Goal: Obtain resource: Download file/media

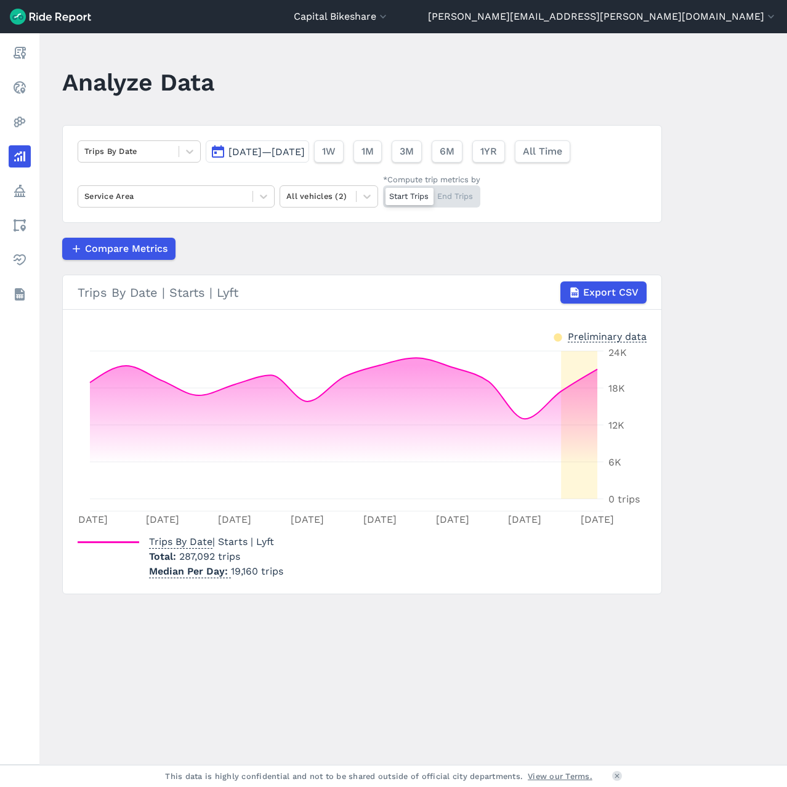
click at [305, 148] on span "[DATE]—[DATE]" at bounding box center [266, 152] width 76 height 12
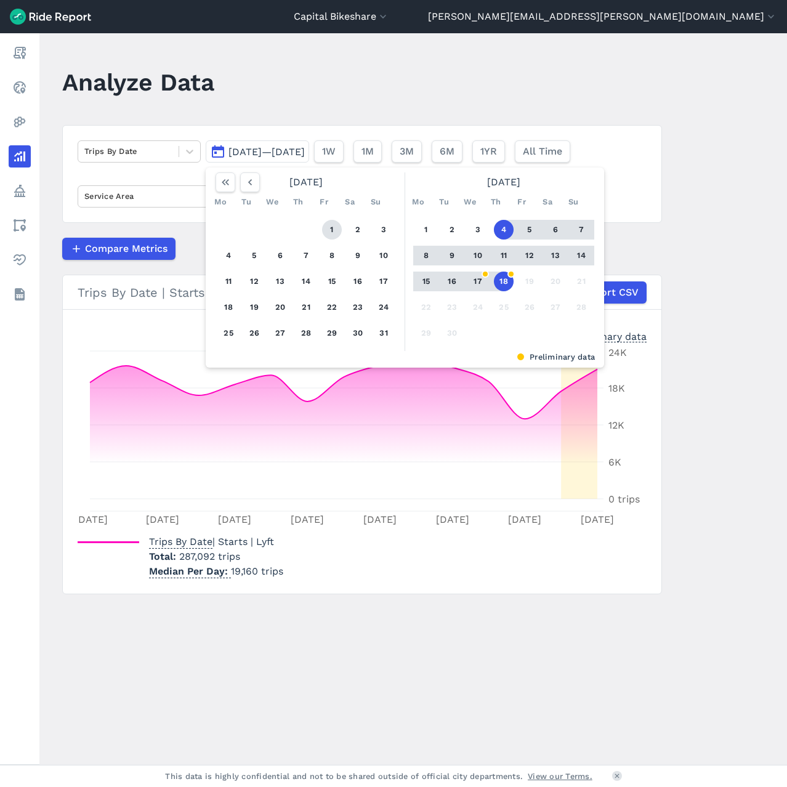
click at [332, 230] on button "1" at bounding box center [332, 230] width 20 height 20
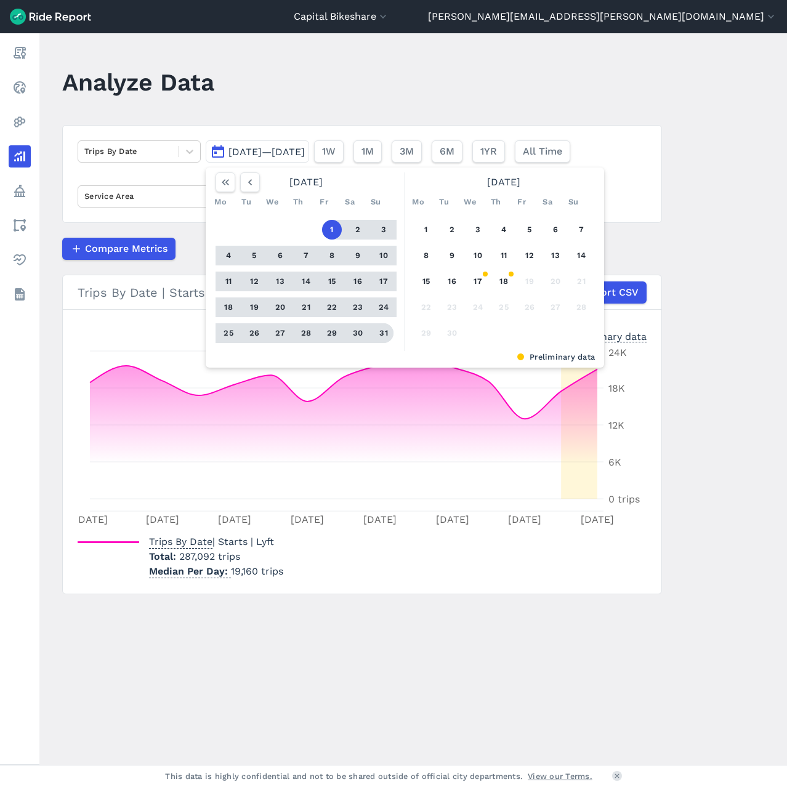
click at [383, 334] on button "31" at bounding box center [384, 333] width 20 height 20
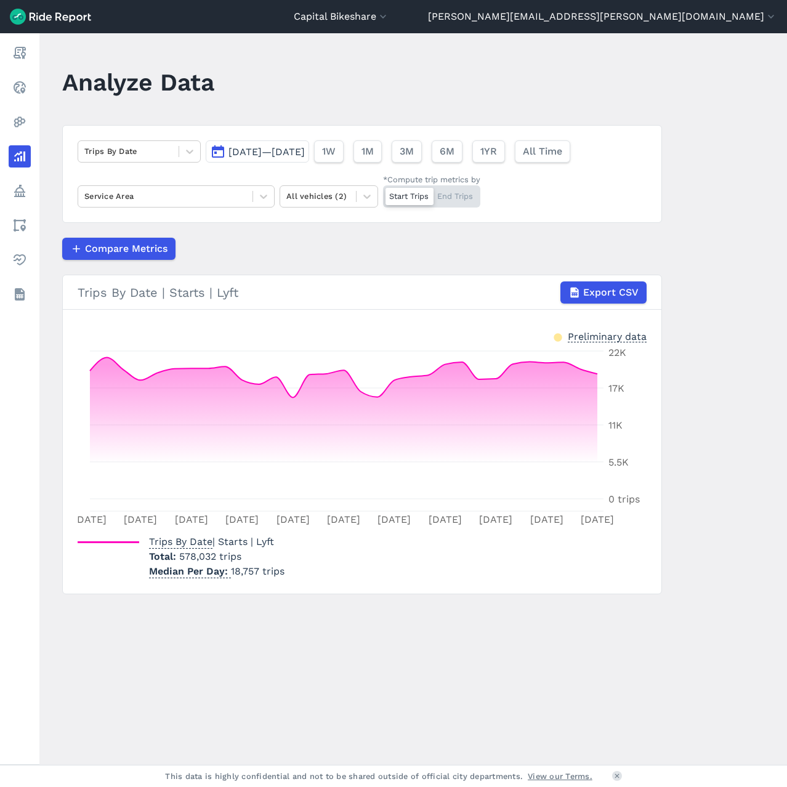
click at [662, 235] on main "Analyze Data Trips By Date [DATE]—[DATE] 1W 1M 3M 6M 1YR All Time Service Area …" at bounding box center [412, 398] width 747 height 731
click at [293, 238] on div "Compare Metrics" at bounding box center [362, 249] width 600 height 22
click at [373, 158] on span "1M" at bounding box center [367, 151] width 12 height 15
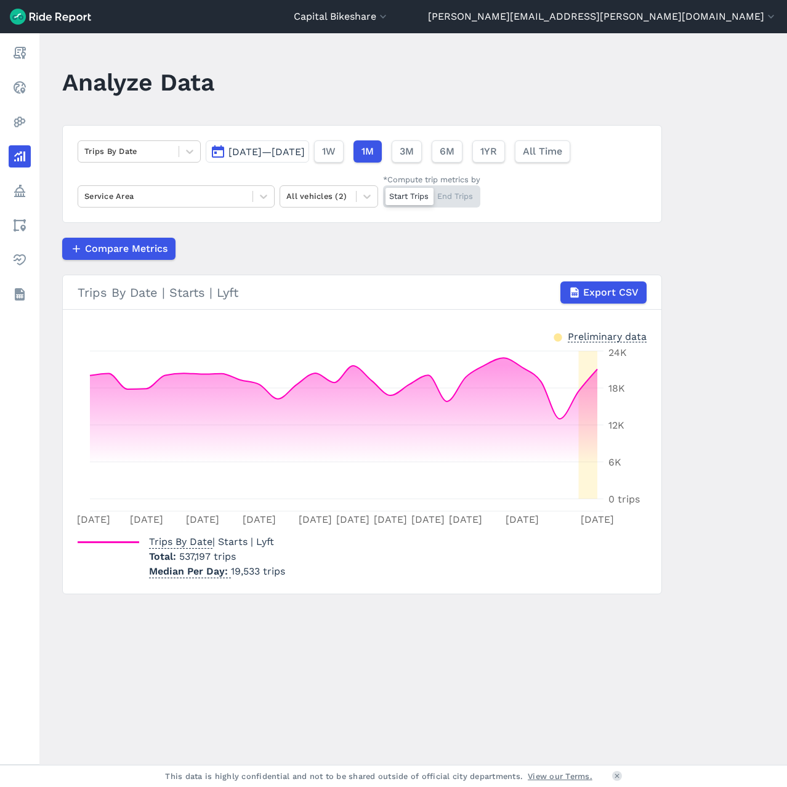
click at [305, 156] on span "[DATE]—[DATE]" at bounding box center [266, 152] width 76 height 12
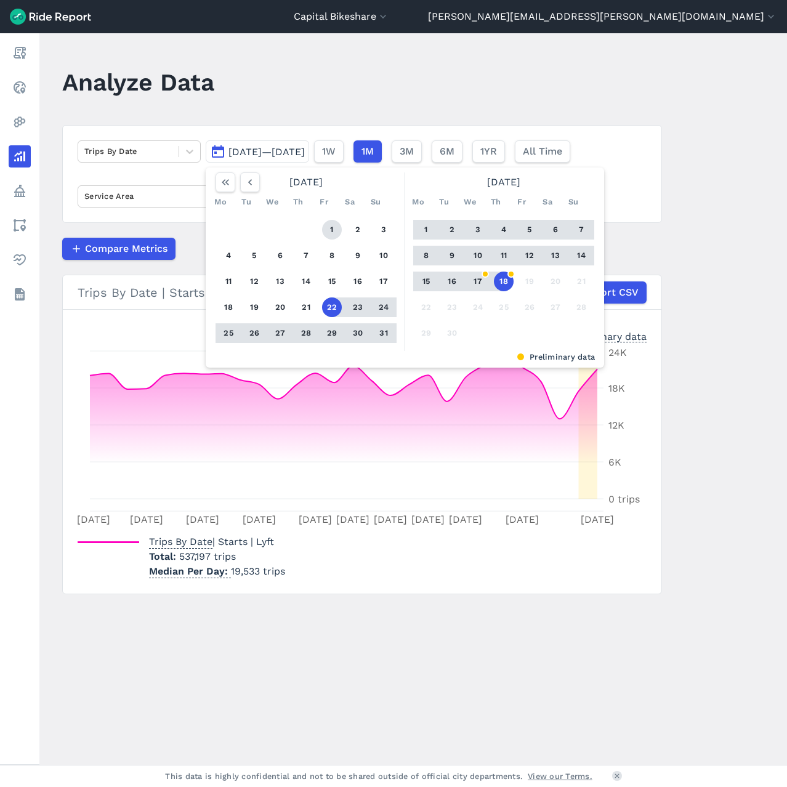
click at [329, 232] on button "1" at bounding box center [332, 230] width 20 height 20
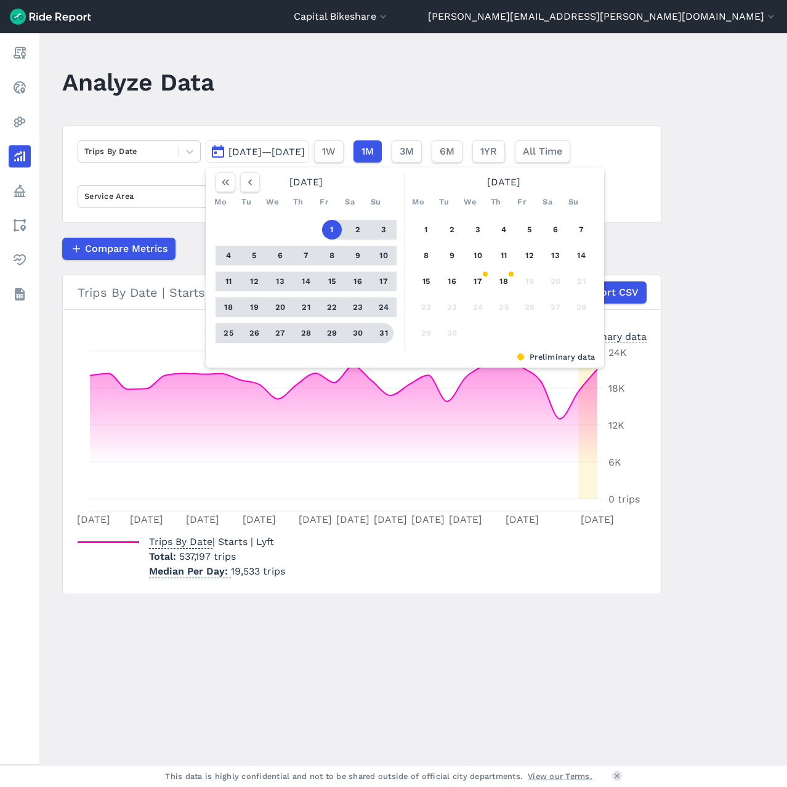
click at [381, 339] on button "31" at bounding box center [384, 333] width 20 height 20
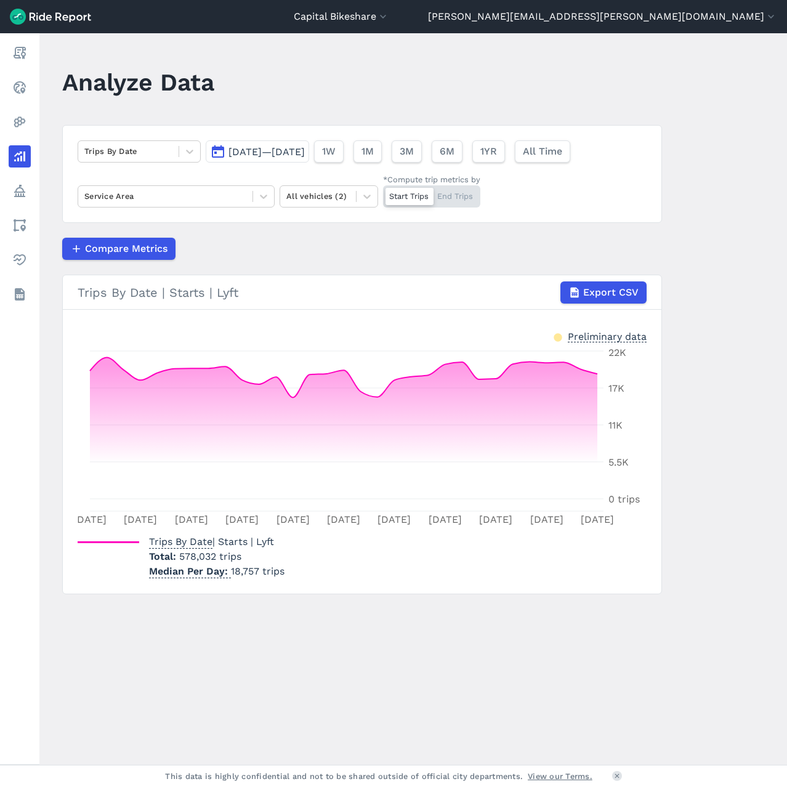
click at [606, 232] on article "Trips By Date [DATE]—[DATE] 1W 1M 3M 6M 1YR All Time Service Area All vehicles …" at bounding box center [362, 359] width 600 height 469
click at [381, 154] on button "1M" at bounding box center [367, 151] width 28 height 22
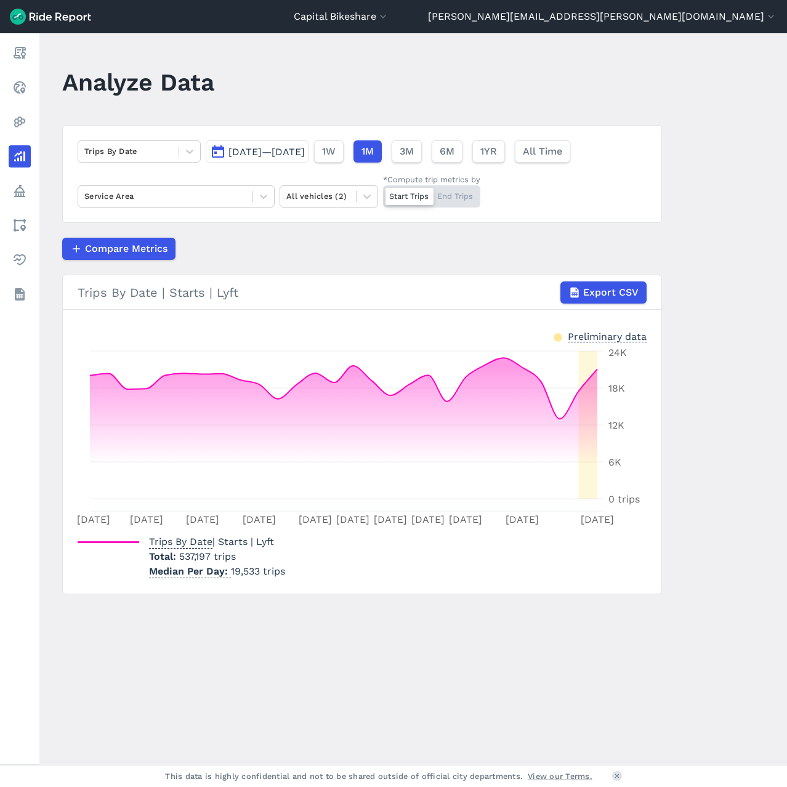
click at [305, 154] on span "[DATE]—[DATE]" at bounding box center [266, 152] width 76 height 12
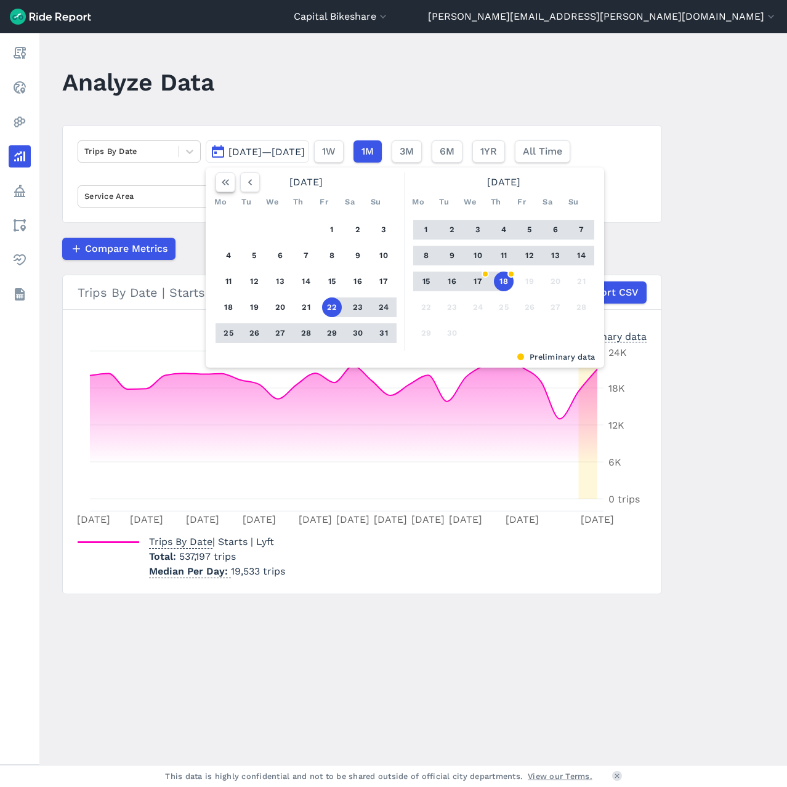
click at [226, 183] on use "button" at bounding box center [225, 182] width 7 height 6
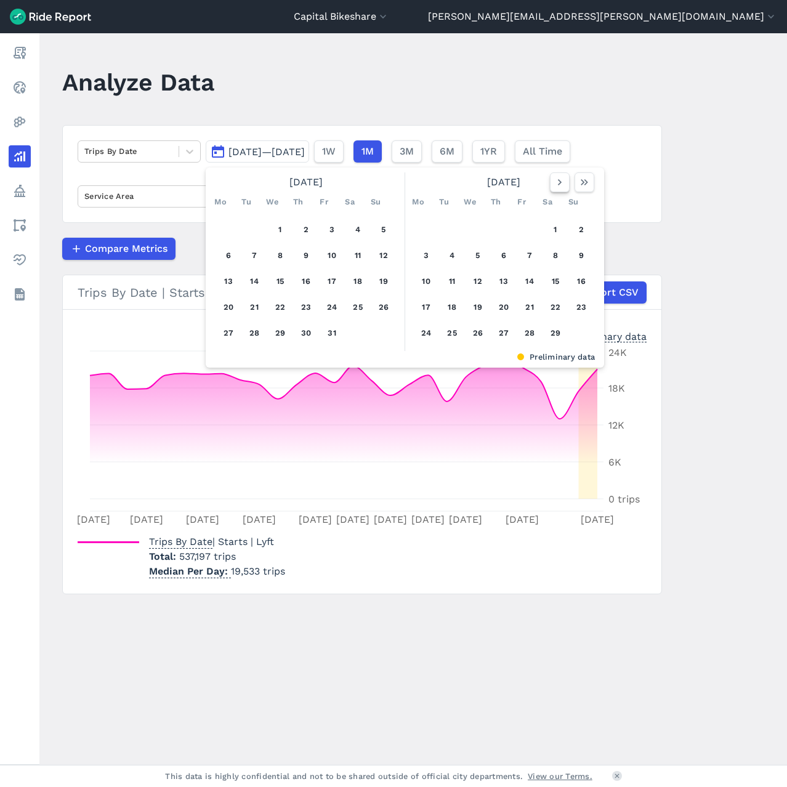
click at [555, 183] on icon "button" at bounding box center [559, 182] width 12 height 12
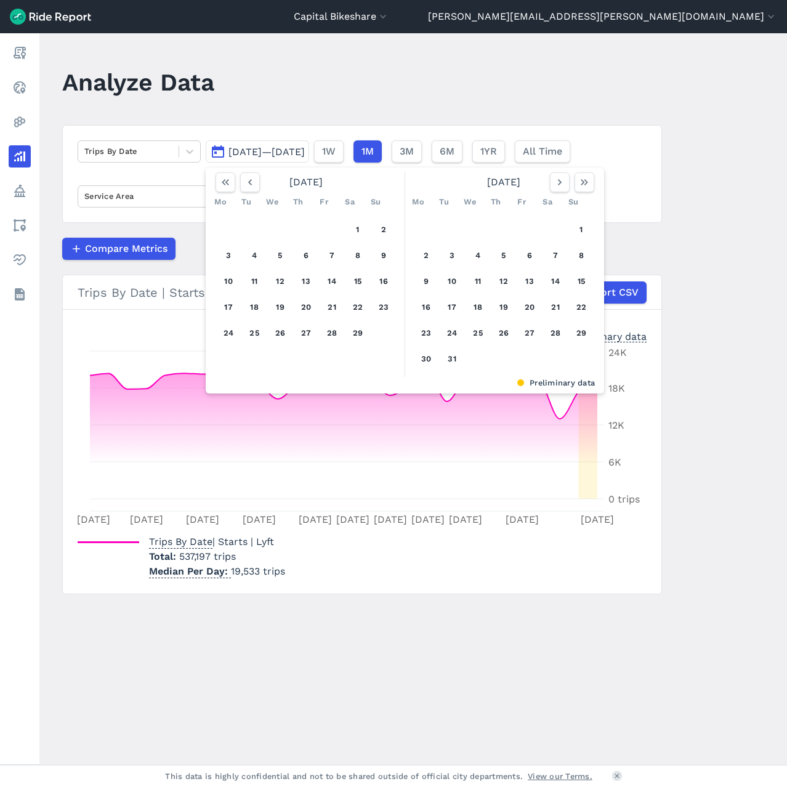
click at [694, 222] on main "Analyze Data Trips By Date [DATE]—[DATE] [DATE] Mo Tu We Th Fr Sa Su 1 2 3 4 5 …" at bounding box center [412, 398] width 747 height 731
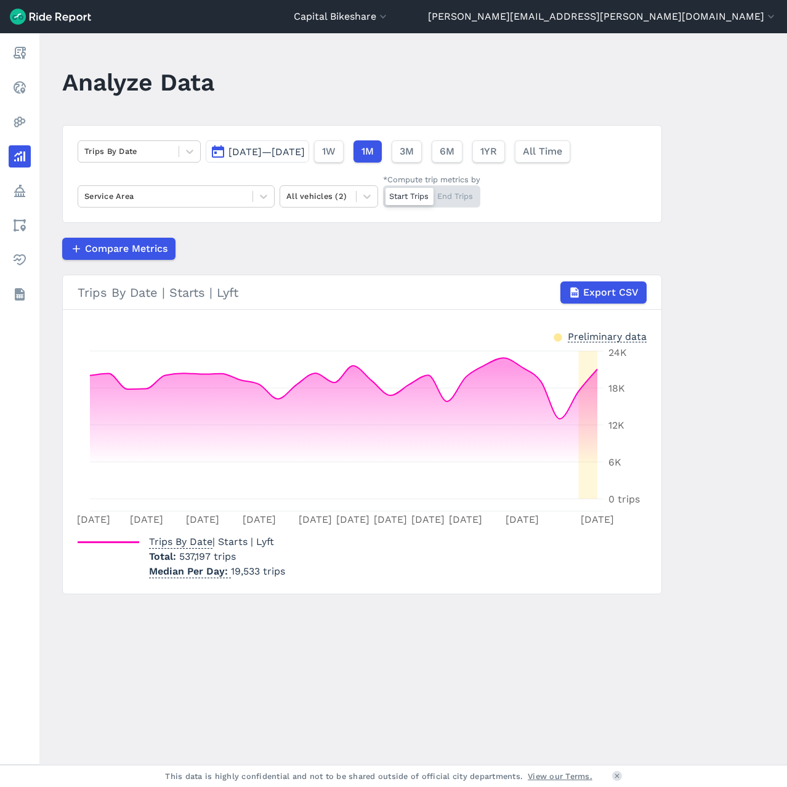
click at [305, 146] on span "[DATE]—[DATE]" at bounding box center [266, 152] width 76 height 12
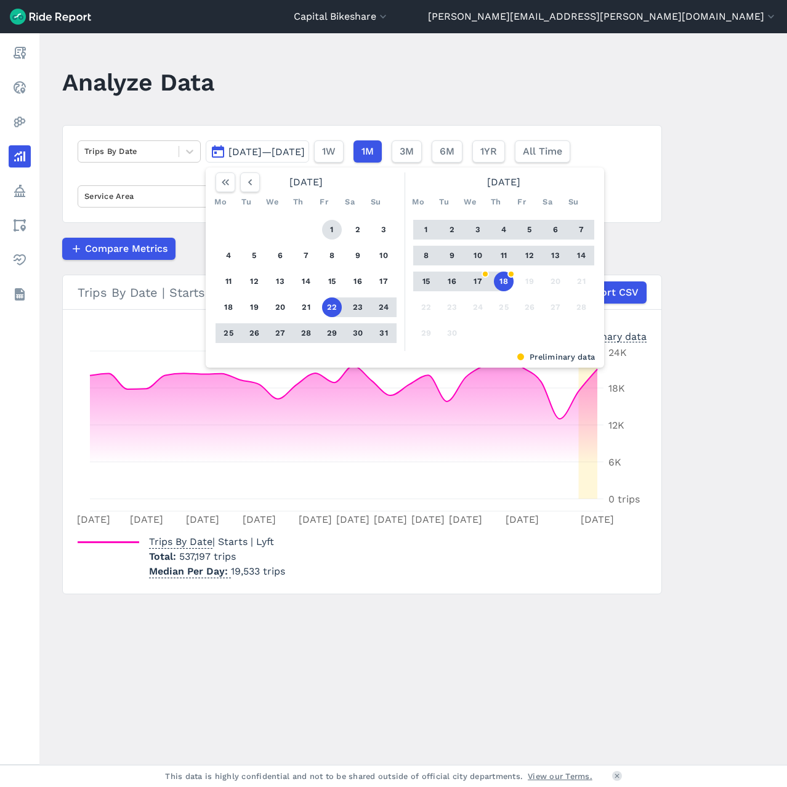
click at [335, 229] on button "1" at bounding box center [332, 230] width 20 height 20
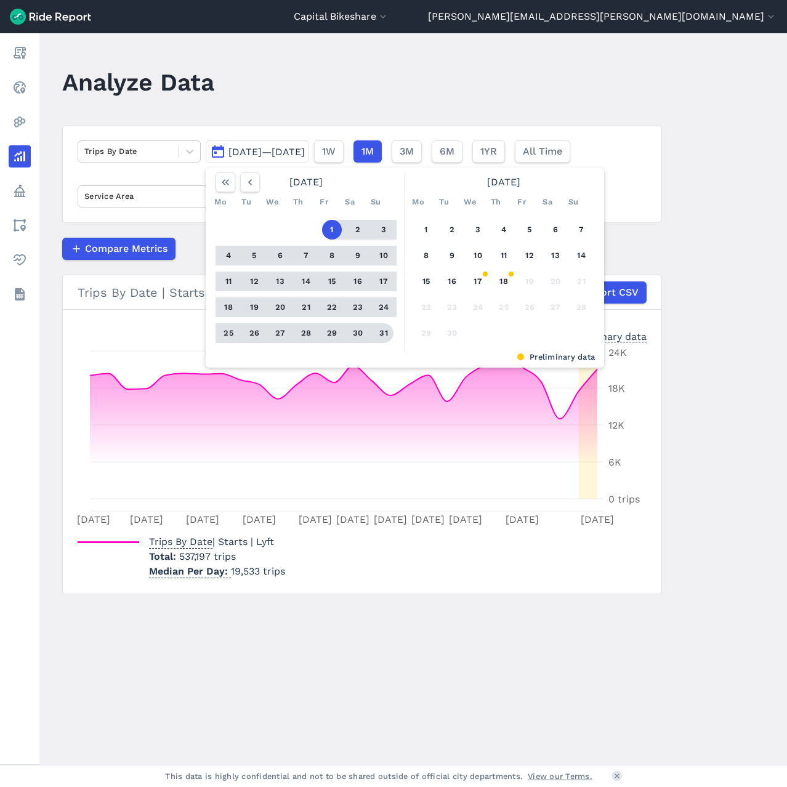
click at [379, 337] on button "31" at bounding box center [384, 333] width 20 height 20
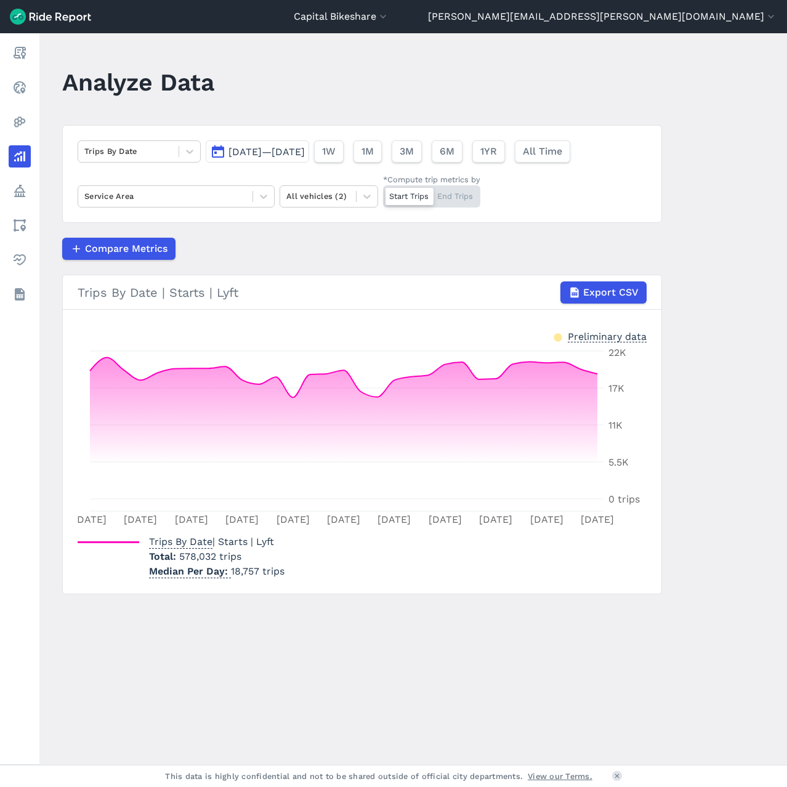
click at [693, 209] on main "Analyze Data Trips By Date [DATE]—[DATE] 1W 1M 3M 6M 1YR All Time Service Area …" at bounding box center [412, 398] width 747 height 731
click at [184, 148] on icon at bounding box center [189, 151] width 12 height 12
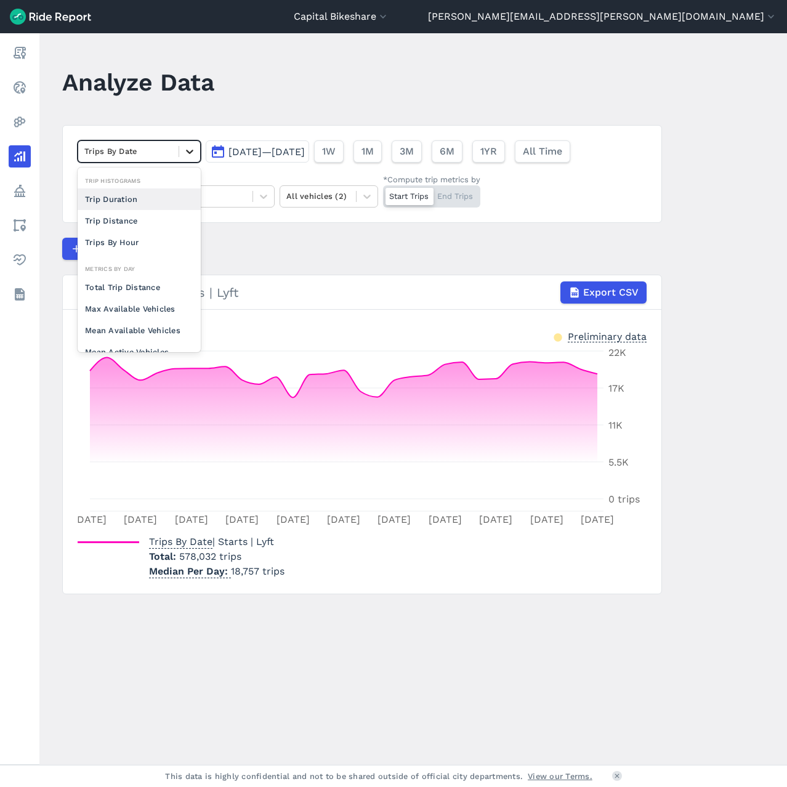
click at [184, 148] on icon at bounding box center [189, 151] width 12 height 12
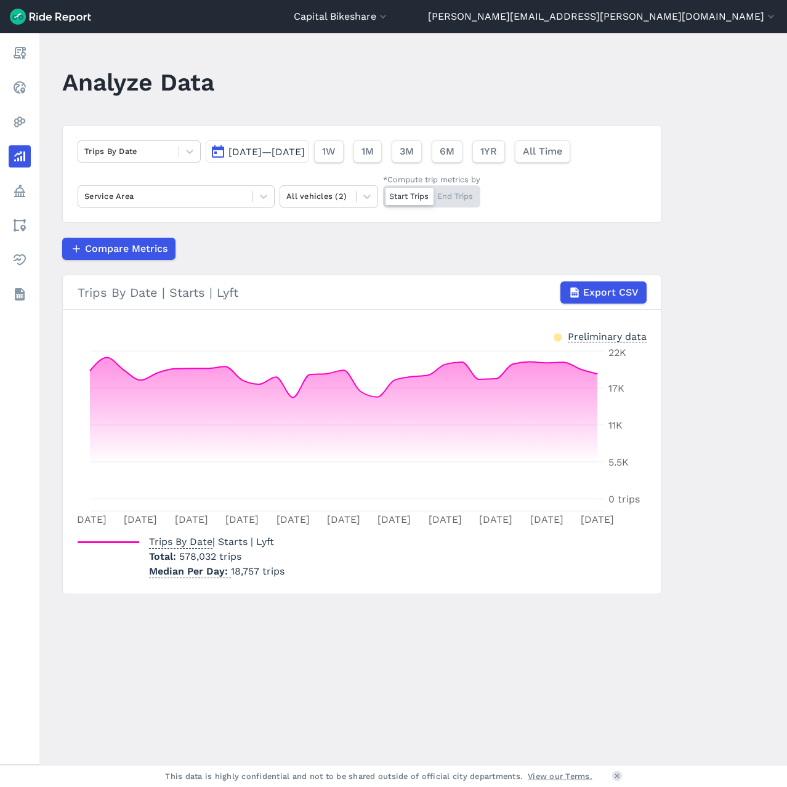
click at [296, 236] on article "Trips By Date [DATE]—[DATE] 1W 1M 3M 6M 1YR All Time Service Area All vehicles …" at bounding box center [362, 359] width 600 height 469
click at [361, 199] on icon at bounding box center [367, 196] width 12 height 12
click at [444, 239] on div "Compare Metrics" at bounding box center [362, 249] width 600 height 22
click at [576, 288] on icon "button" at bounding box center [574, 292] width 12 height 12
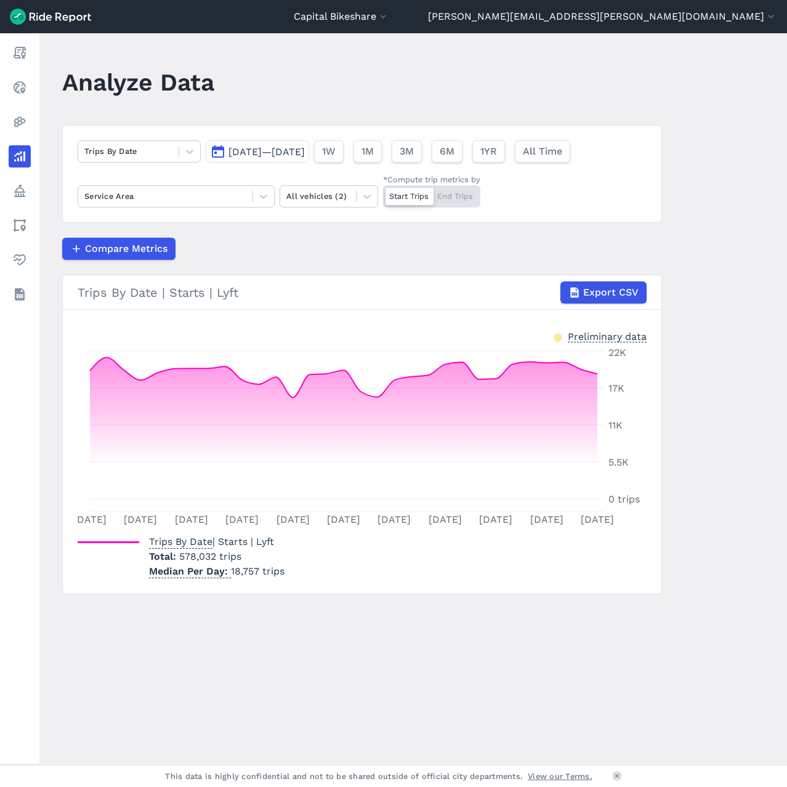
drag, startPoint x: 568, startPoint y: 87, endPoint x: 596, endPoint y: 29, distance: 64.1
click at [568, 83] on header "Analyze Data" at bounding box center [369, 86] width 614 height 47
click at [389, 16] on button "Capital Bikeshare" at bounding box center [341, 16] width 95 height 15
click at [382, 97] on link "[US_STATE] D.C." at bounding box center [315, 94] width 133 height 20
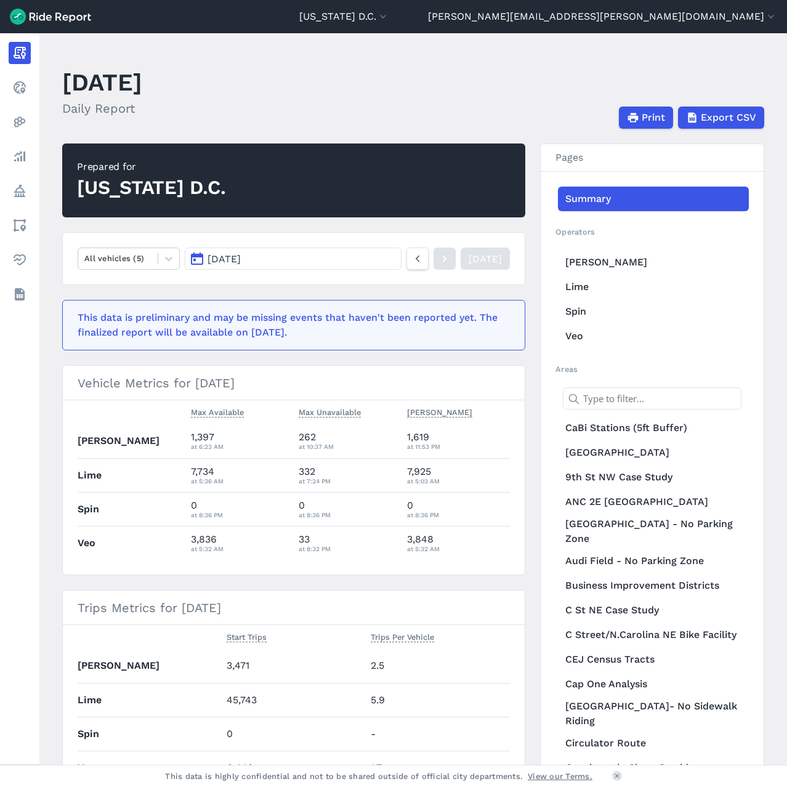
click at [215, 289] on article "Prepared for [US_STATE] D.C. All vehicles (5) [DATE] [DATE] This data is prelim…" at bounding box center [293, 674] width 463 height 1063
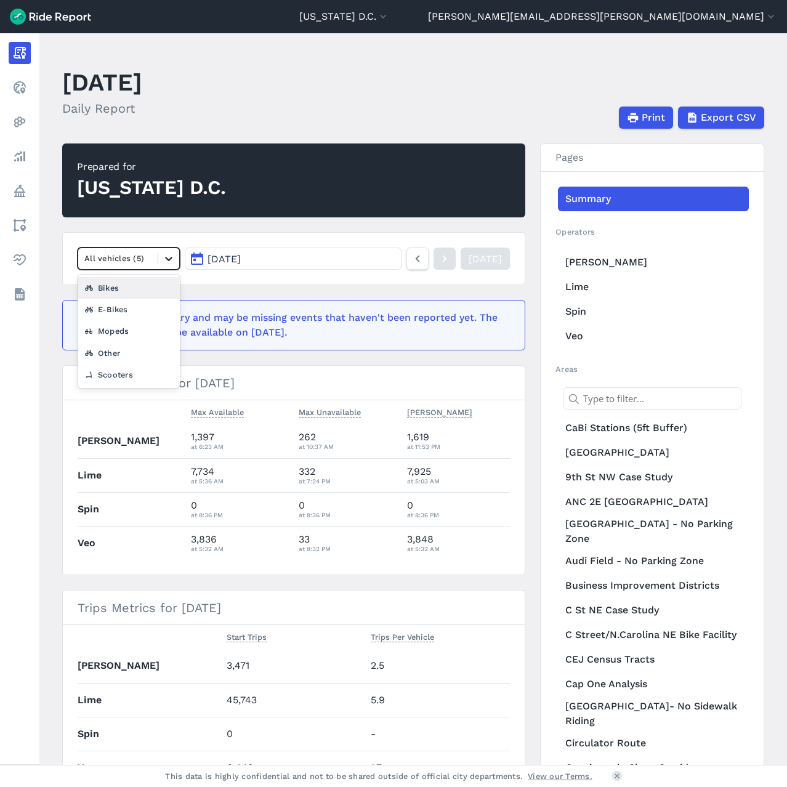
click at [167, 256] on icon at bounding box center [168, 258] width 12 height 12
click at [168, 237] on nav "option Bikes focused, 2 of 6. 5 results available. Use Up and Down to choose op…" at bounding box center [293, 258] width 463 height 53
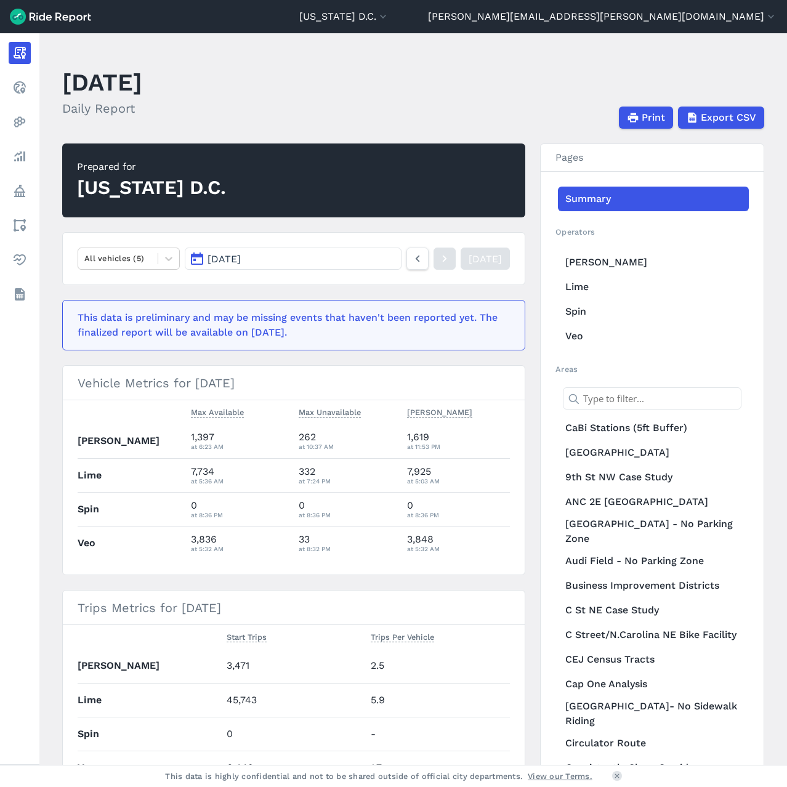
click at [313, 255] on button "[DATE]" at bounding box center [293, 258] width 217 height 22
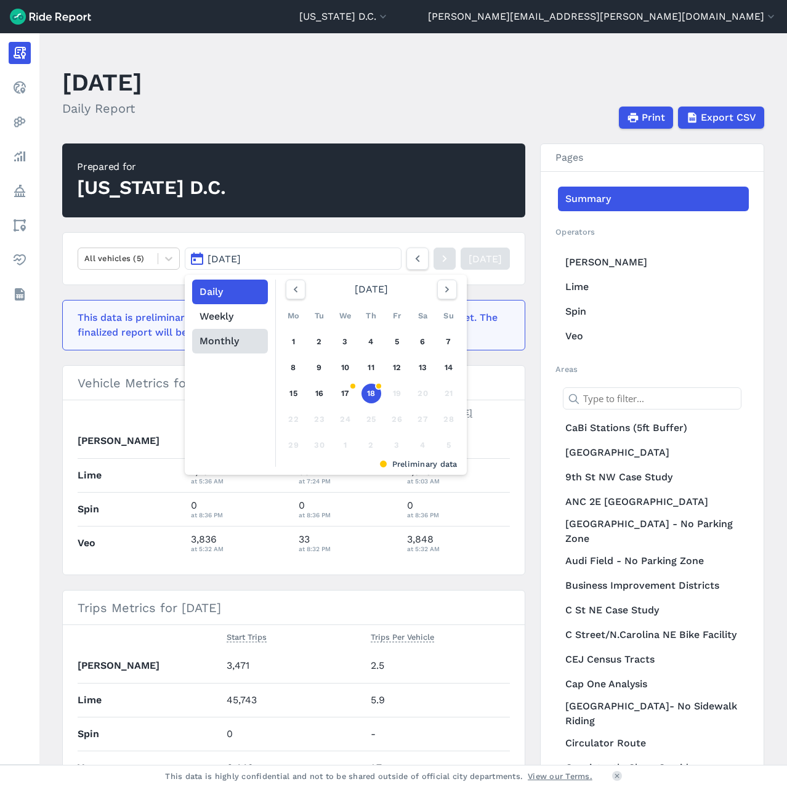
click at [224, 343] on button "Monthly" at bounding box center [230, 341] width 76 height 25
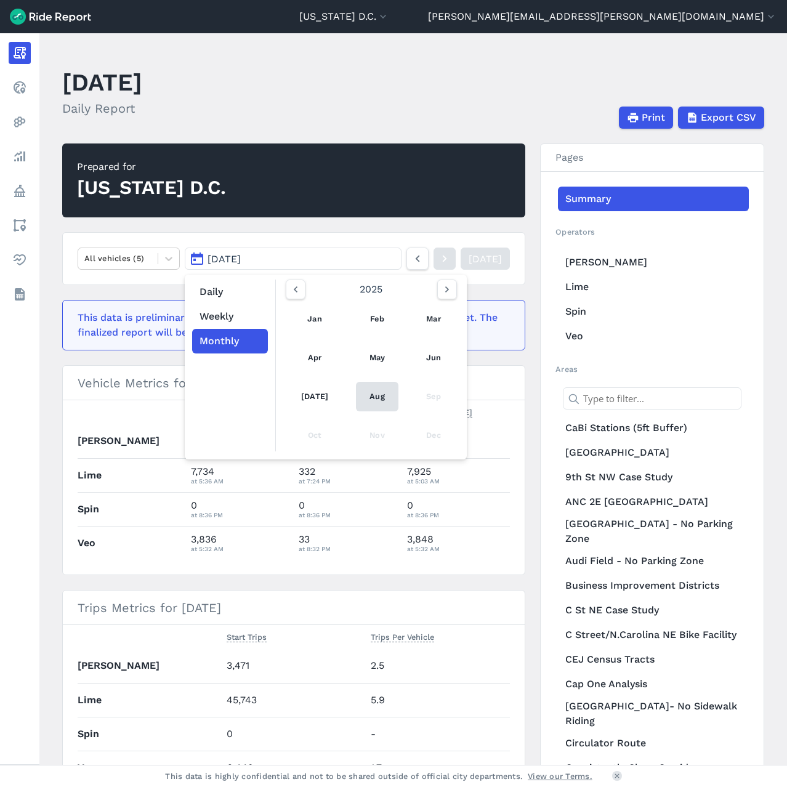
click at [380, 390] on link "Aug" at bounding box center [377, 397] width 42 height 30
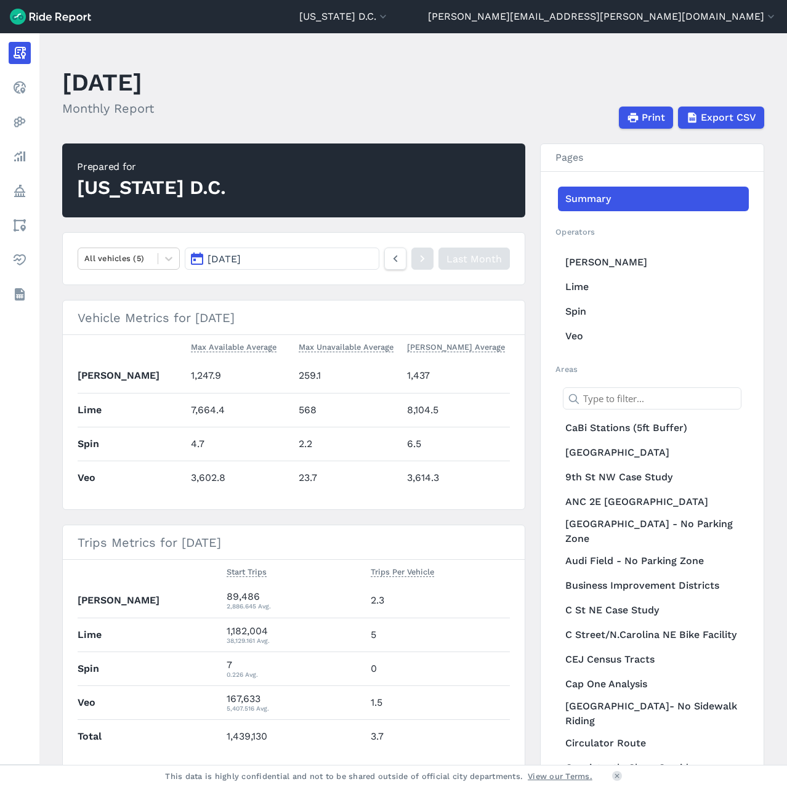
click at [435, 303] on h3 "Vehicle Metrics for [DATE]" at bounding box center [294, 317] width 462 height 34
click at [713, 114] on span "Export CSV" at bounding box center [727, 117] width 55 height 15
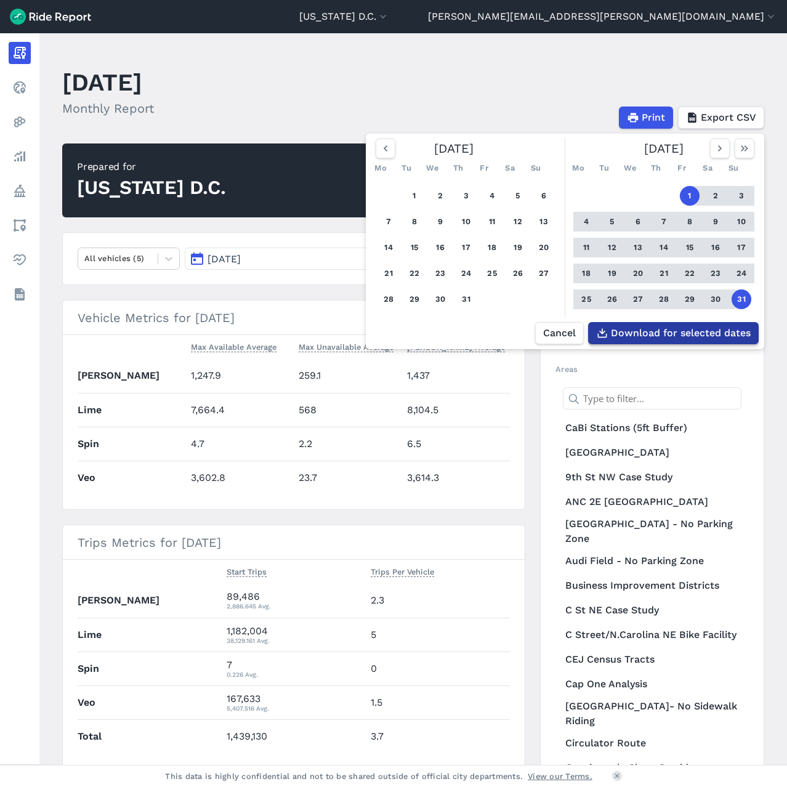
click at [663, 335] on span "Download for selected dates" at bounding box center [681, 333] width 140 height 15
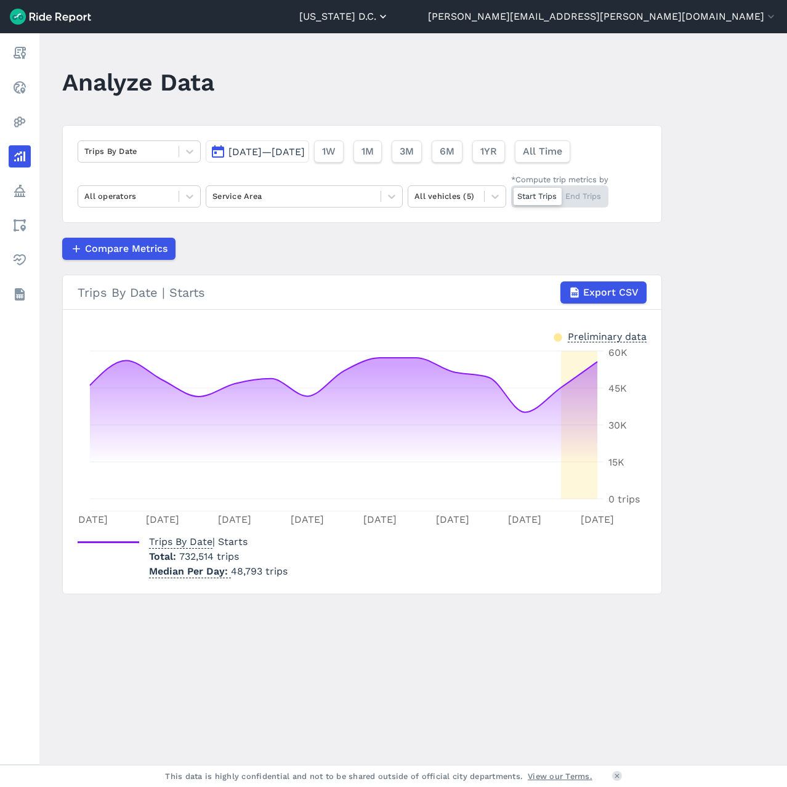
click at [389, 15] on button "[US_STATE] D.C." at bounding box center [344, 16] width 90 height 15
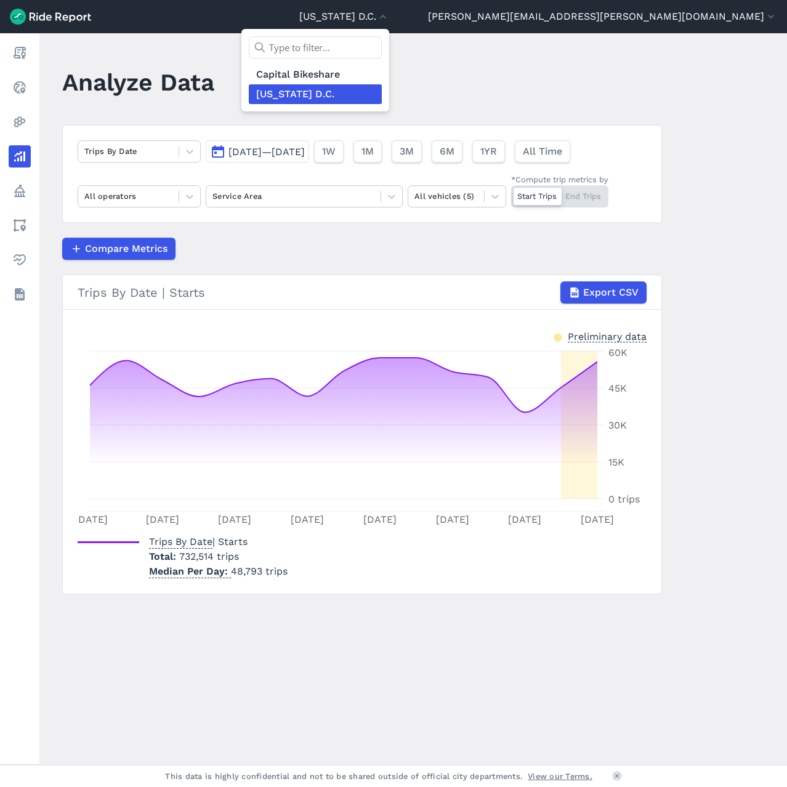
click at [676, 103] on div at bounding box center [393, 393] width 787 height 787
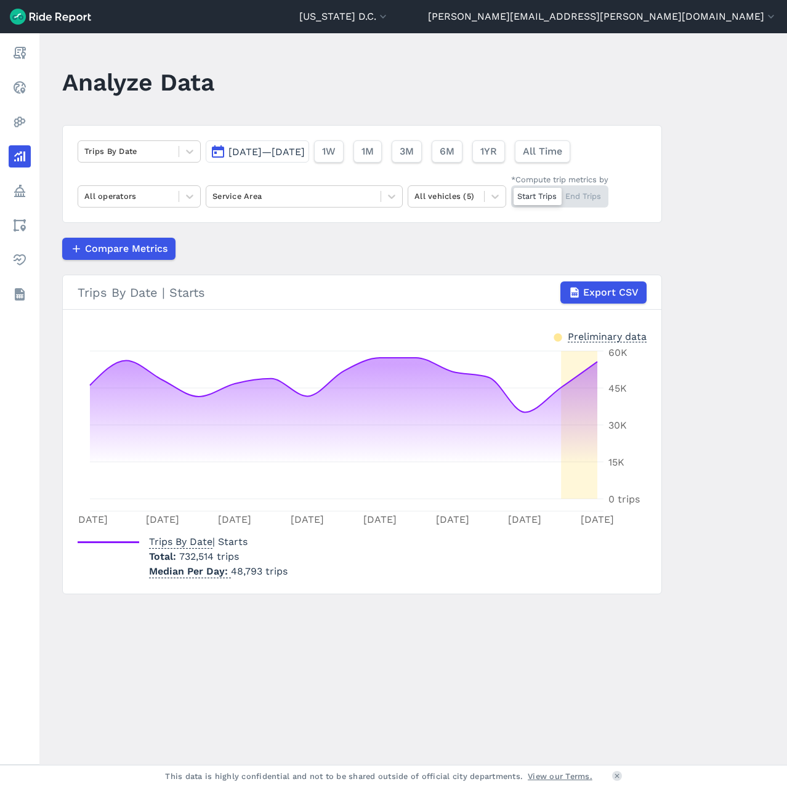
drag, startPoint x: 685, startPoint y: 105, endPoint x: 640, endPoint y: 116, distance: 46.3
click at [685, 105] on main "Analyze Data Trips By Date Sep 4, 2025—Sep 18, 2025 1W 1M 3M 6M 1YR All Time Al…" at bounding box center [412, 398] width 747 height 731
click at [305, 154] on span "[DATE]—[DATE]" at bounding box center [266, 152] width 76 height 12
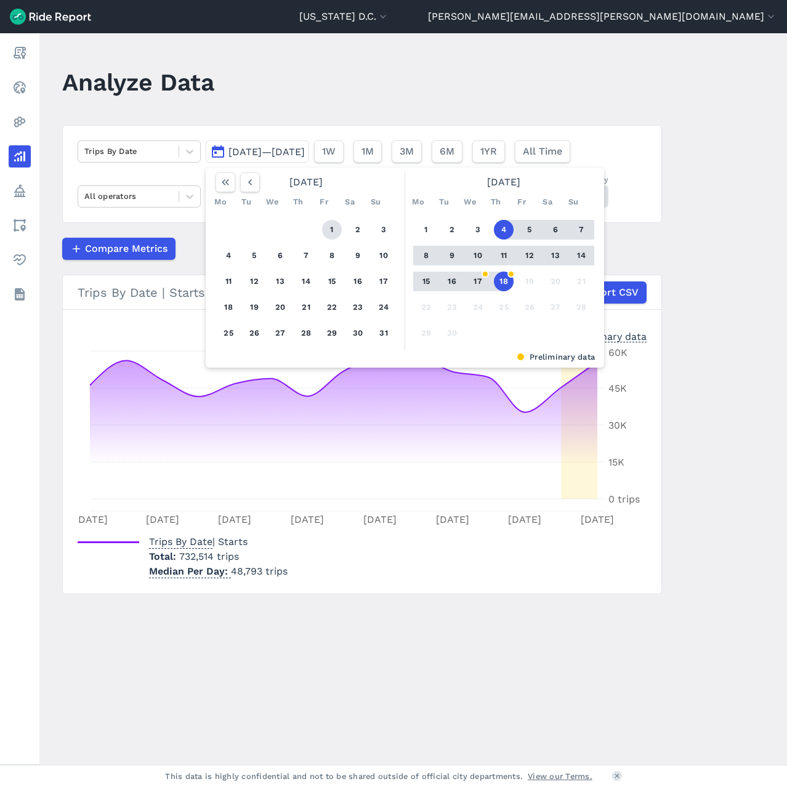
click at [328, 227] on button "1" at bounding box center [332, 230] width 20 height 20
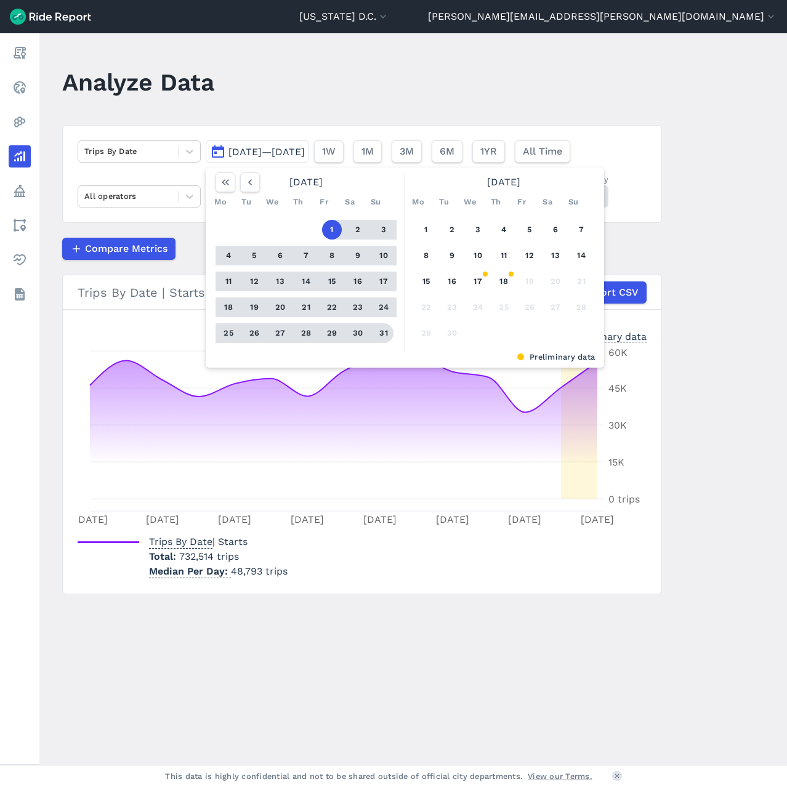
click at [378, 333] on button "31" at bounding box center [384, 333] width 20 height 20
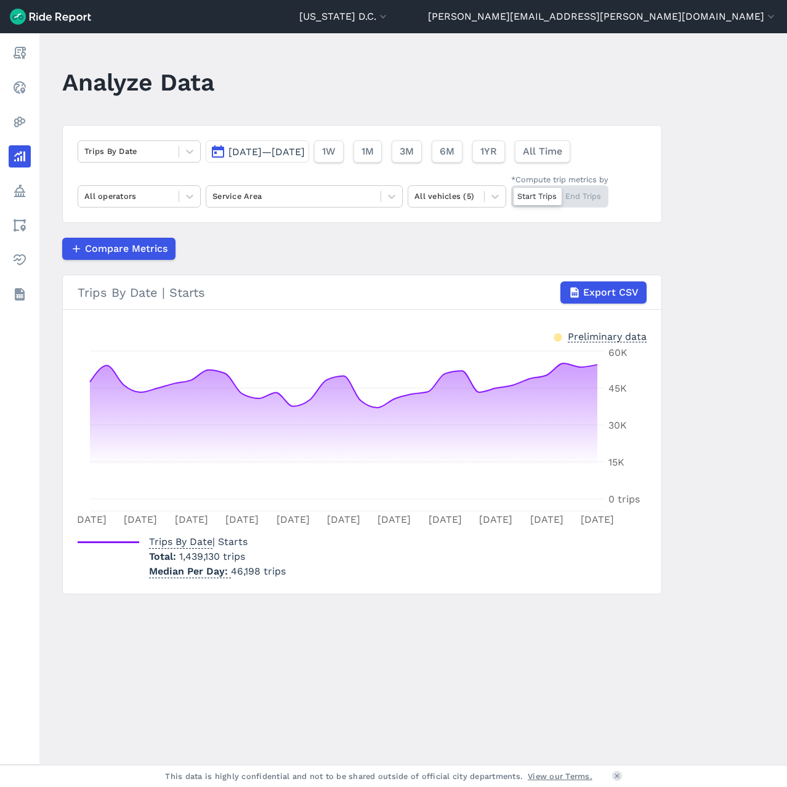
click at [691, 177] on main "Analyze Data Trips By Date Aug 1, 2025—Aug 31, 2025 1W 1M 3M 6M 1YR All Time Al…" at bounding box center [412, 398] width 747 height 731
click at [492, 239] on div "Compare Metrics" at bounding box center [362, 249] width 600 height 22
click at [604, 295] on span "Export CSV" at bounding box center [609, 292] width 55 height 15
